Goal: Information Seeking & Learning: Learn about a topic

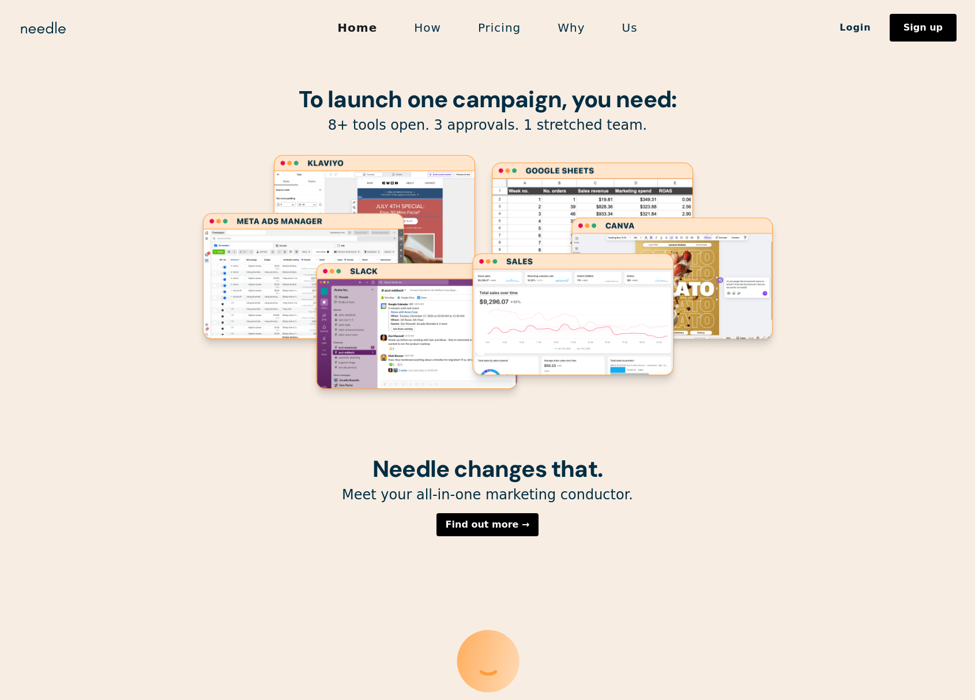
click at [433, 32] on link "How" at bounding box center [427, 28] width 64 height 24
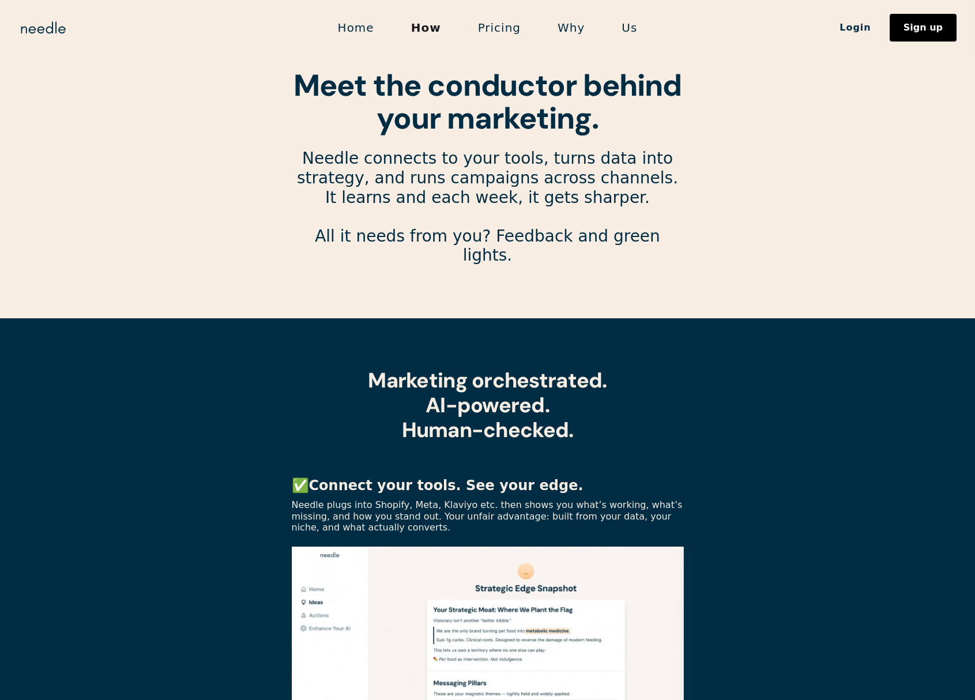
click at [578, 24] on link "Why" at bounding box center [571, 28] width 64 height 24
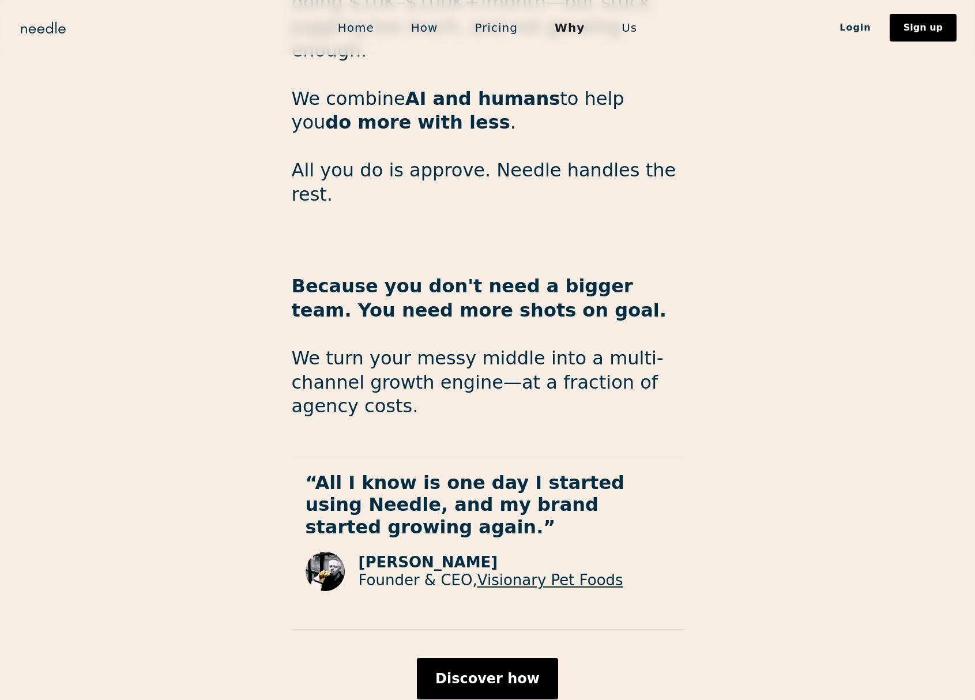
scroll to position [1699, 0]
